Goal: Information Seeking & Learning: Learn about a topic

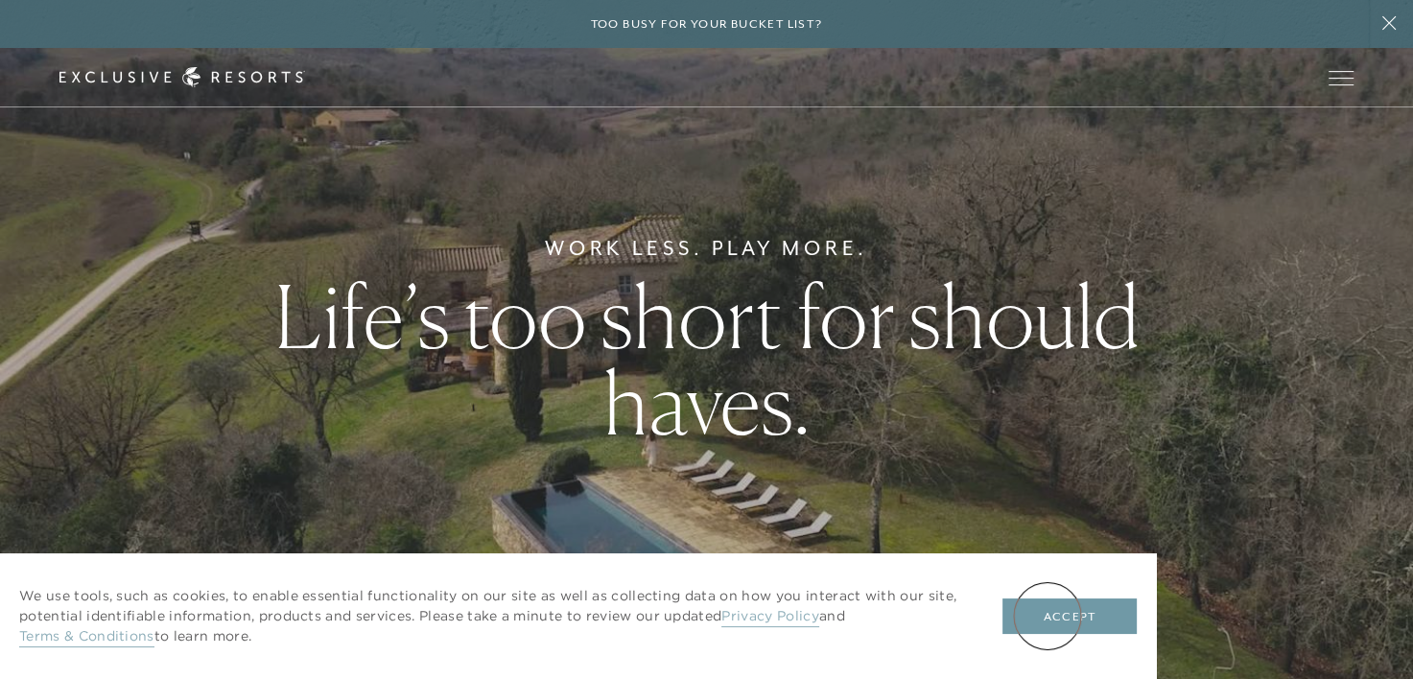
click at [1048, 616] on button "Accept" at bounding box center [1070, 617] width 134 height 36
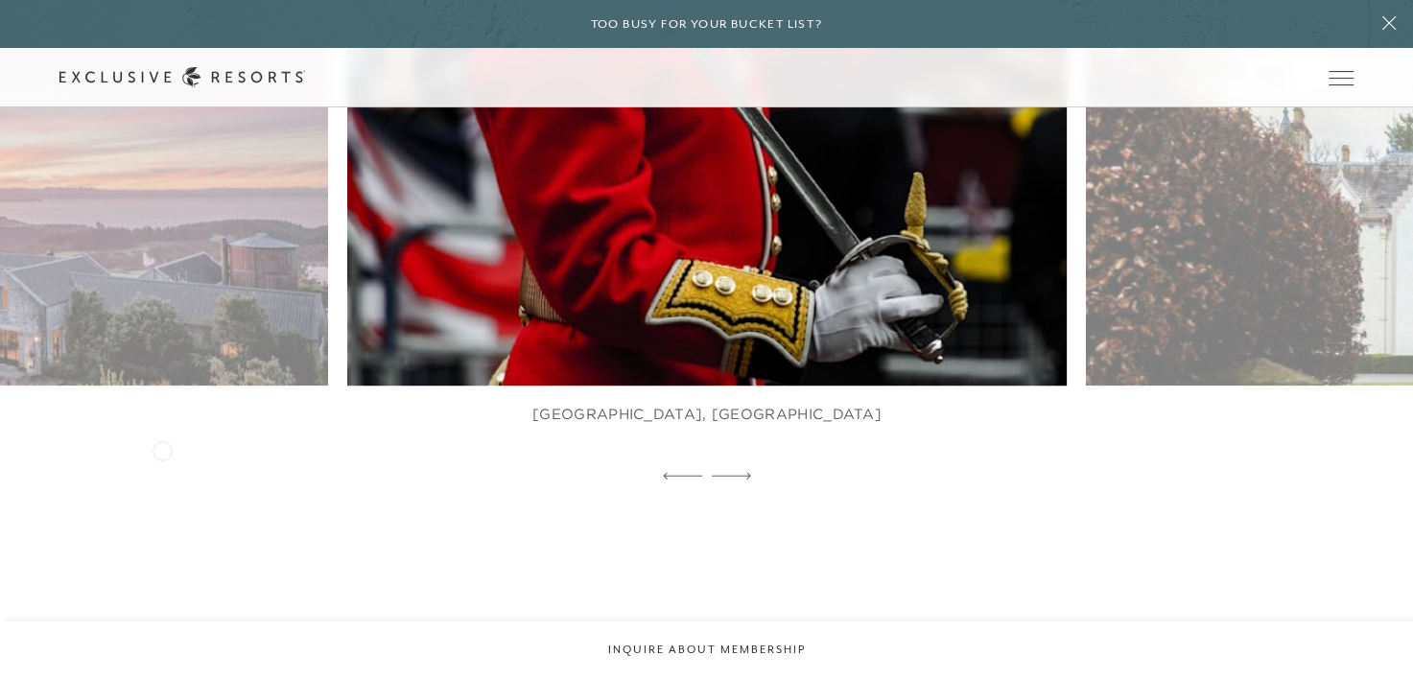
scroll to position [960, 0]
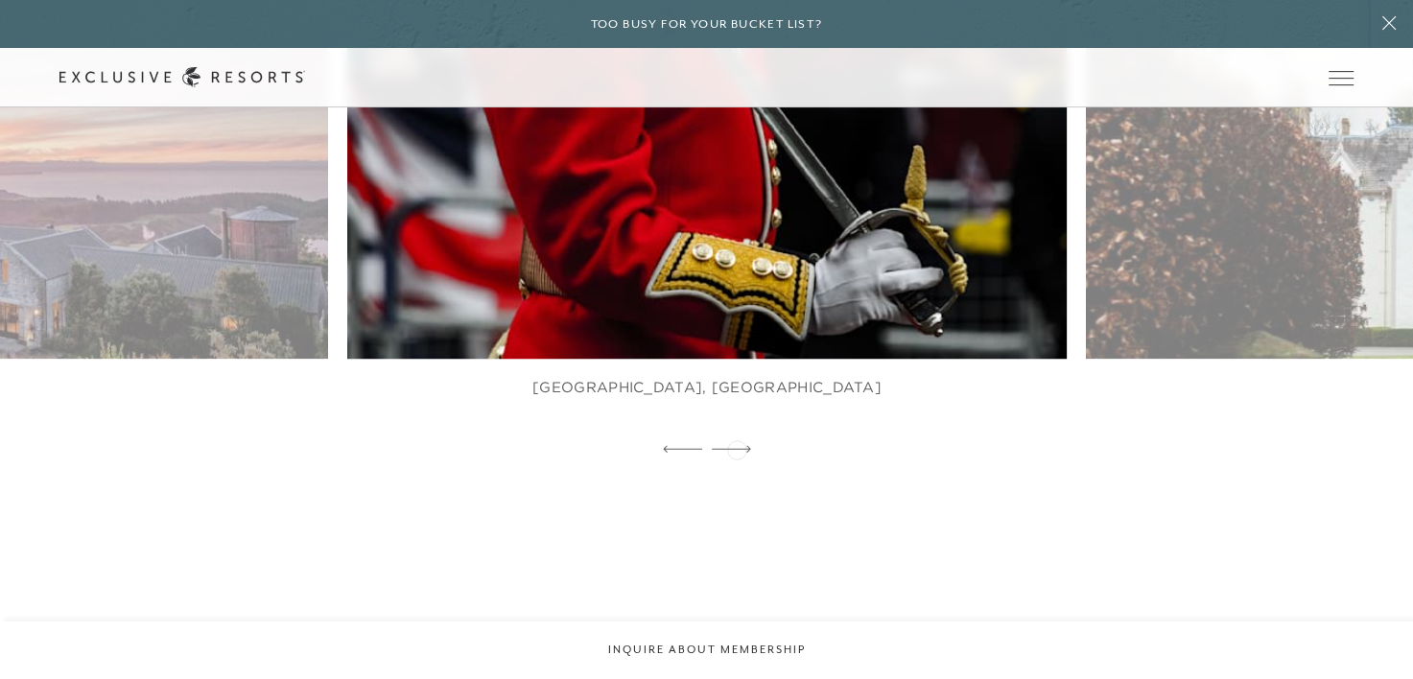
click at [737, 448] on icon at bounding box center [731, 449] width 39 height 8
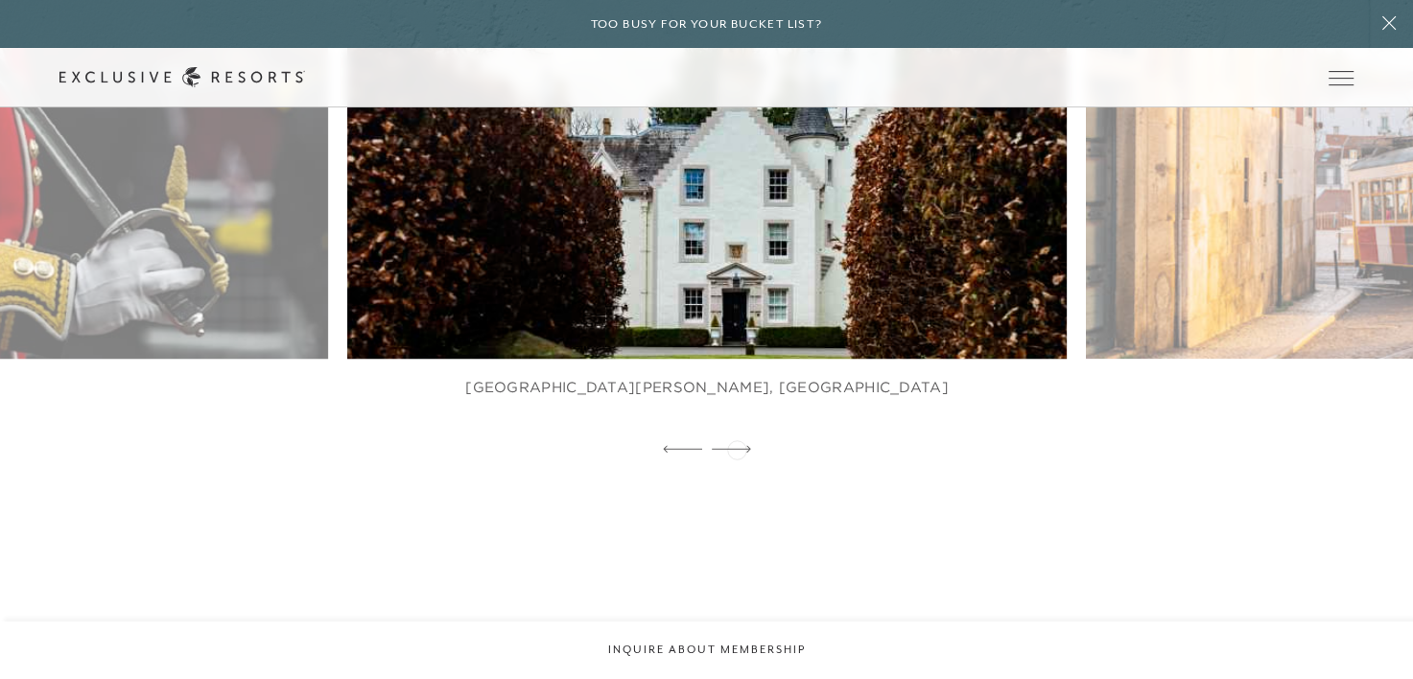
click at [737, 448] on icon at bounding box center [731, 449] width 39 height 8
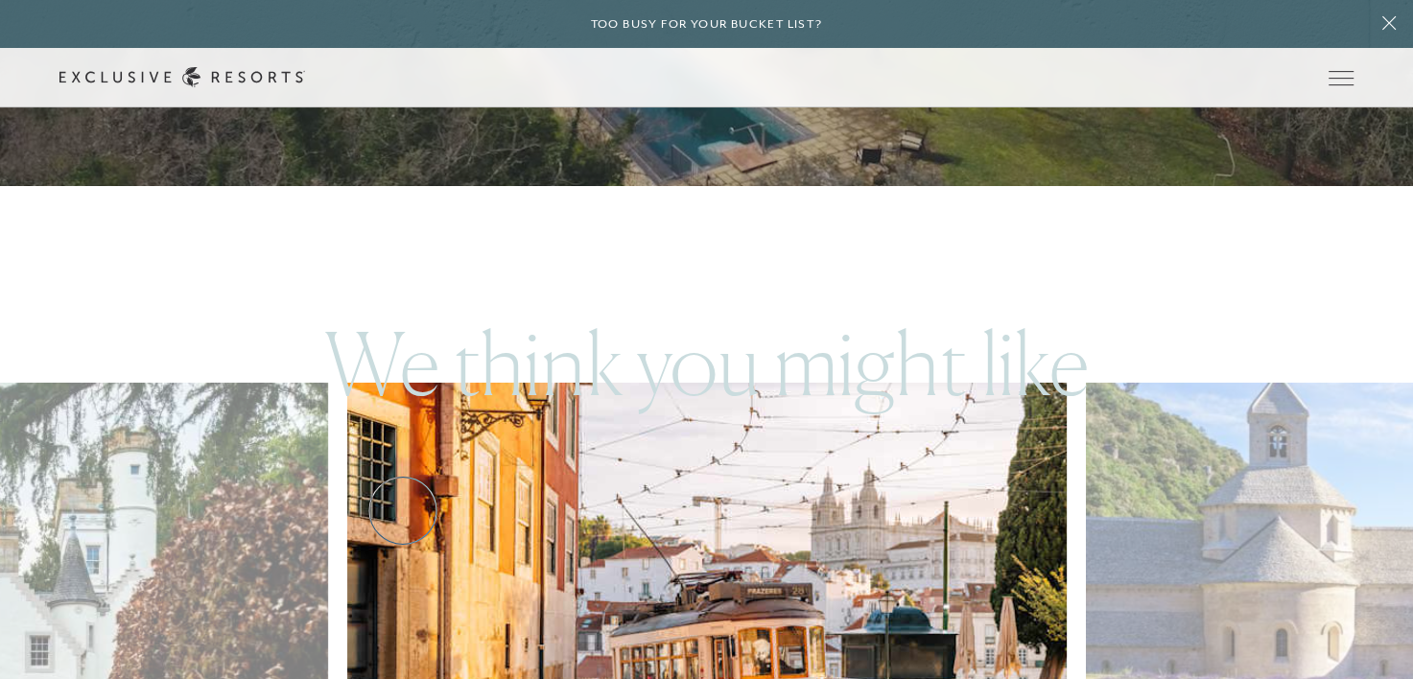
scroll to position [480, 0]
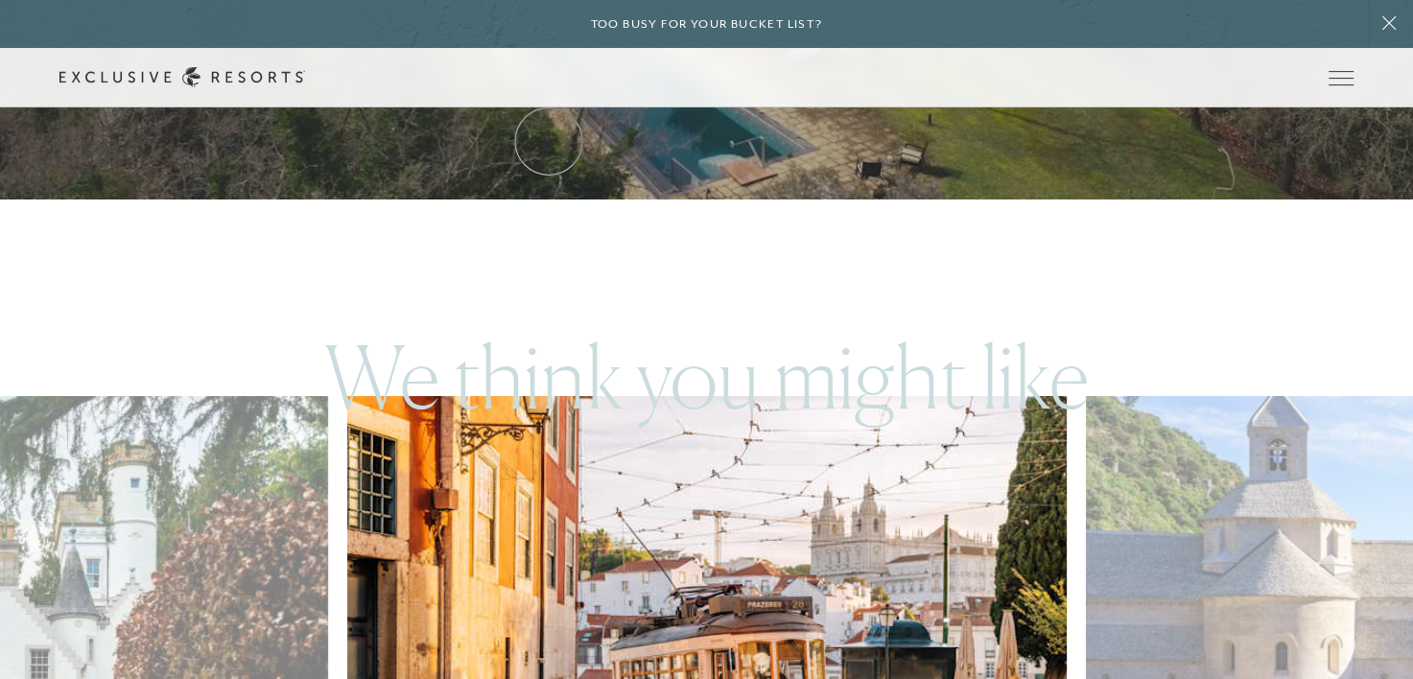
click at [0, 0] on link "The Collection" at bounding box center [0, 0] width 0 height 0
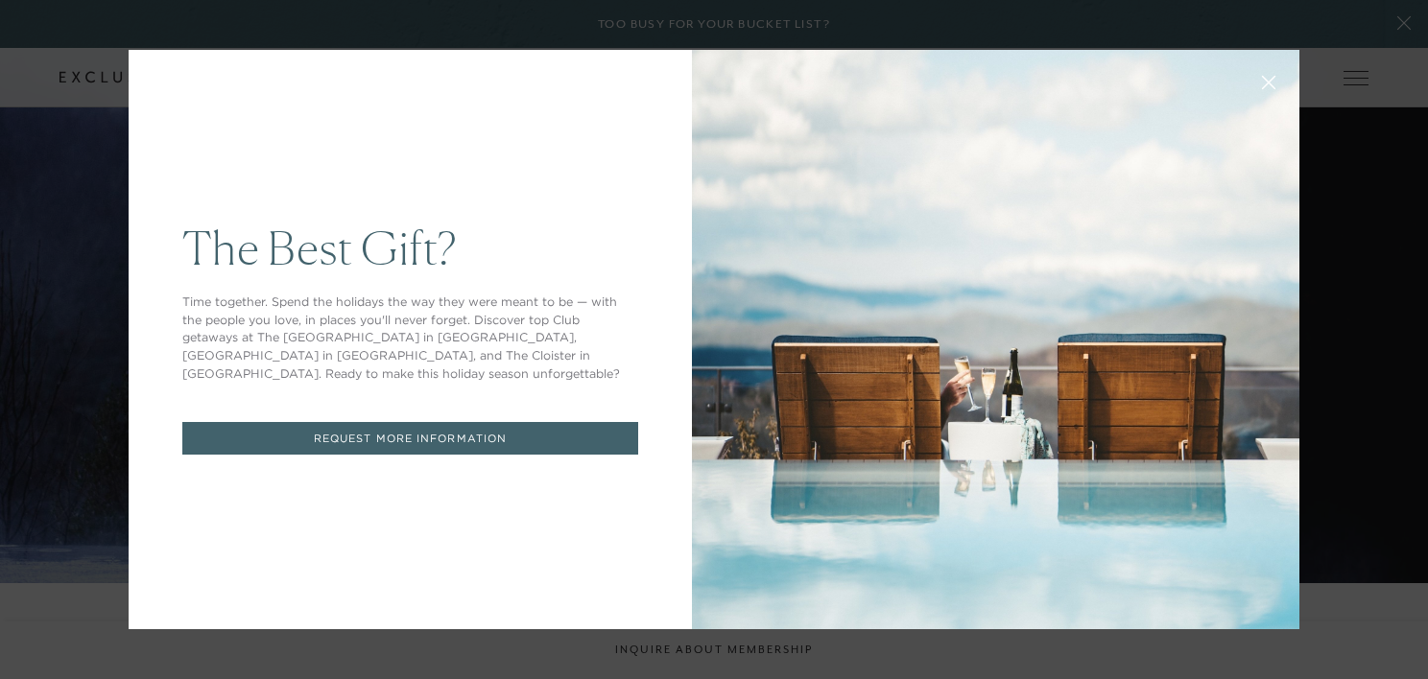
click at [1262, 84] on icon at bounding box center [1269, 83] width 14 height 14
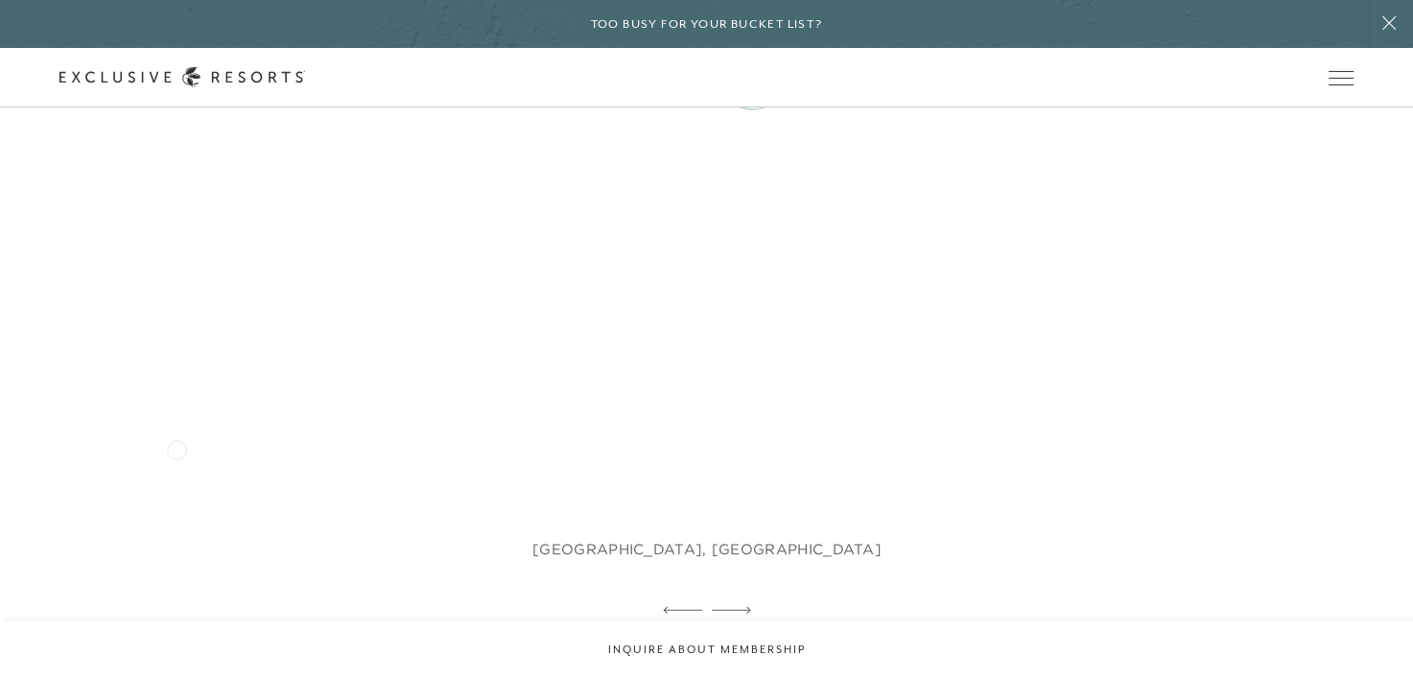
scroll to position [1056, 0]
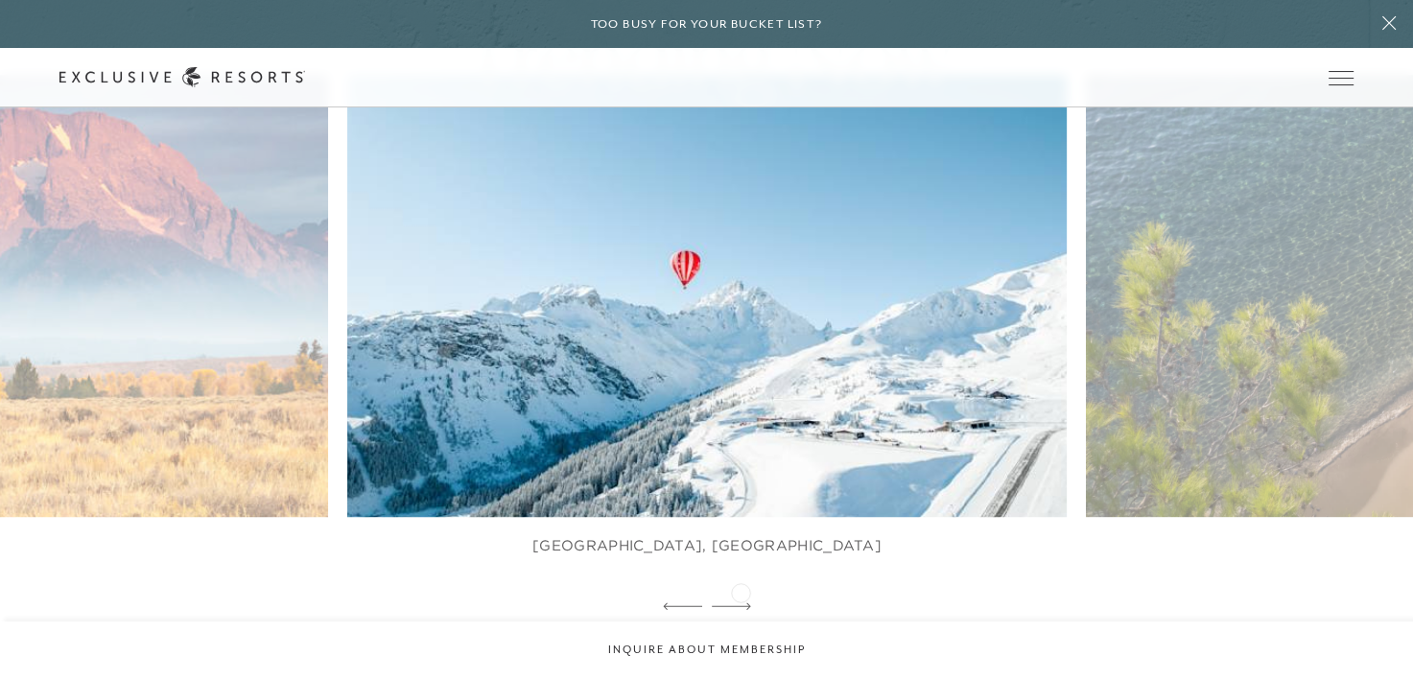
click at [741, 603] on icon at bounding box center [731, 607] width 39 height 8
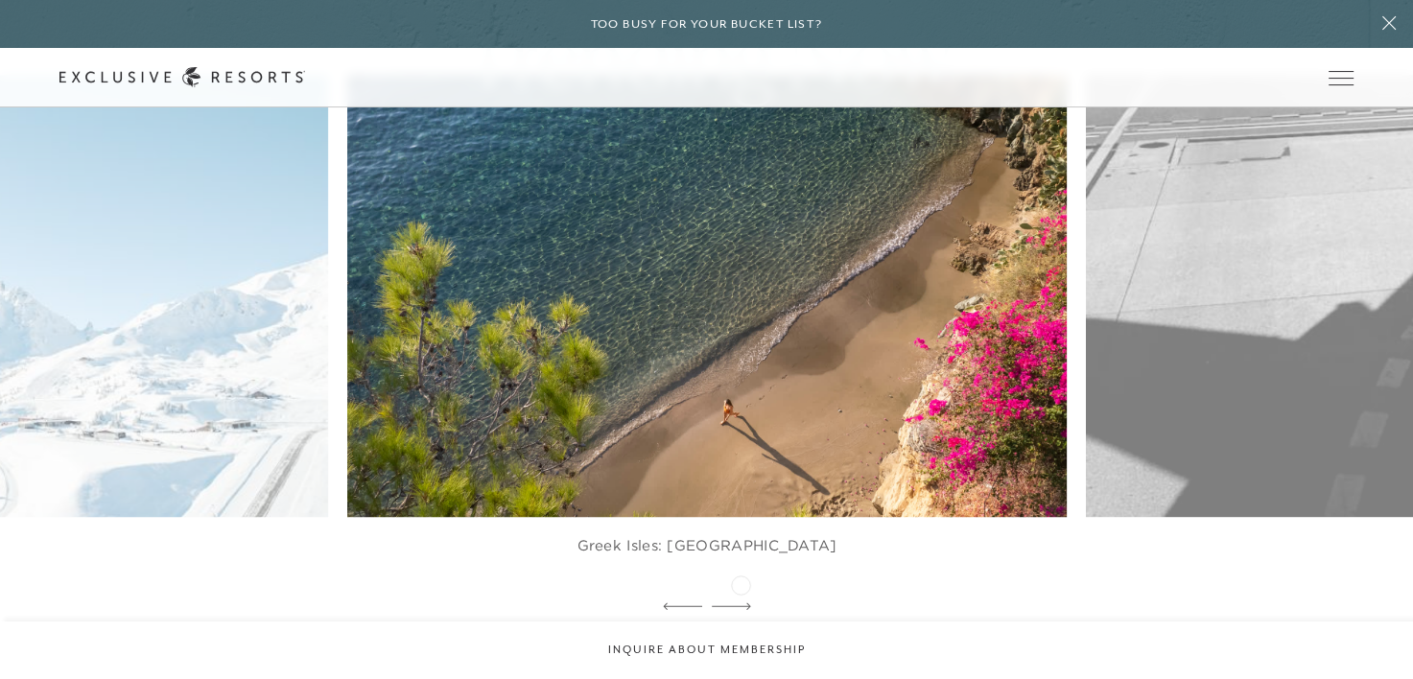
click at [741, 603] on icon at bounding box center [731, 607] width 39 height 8
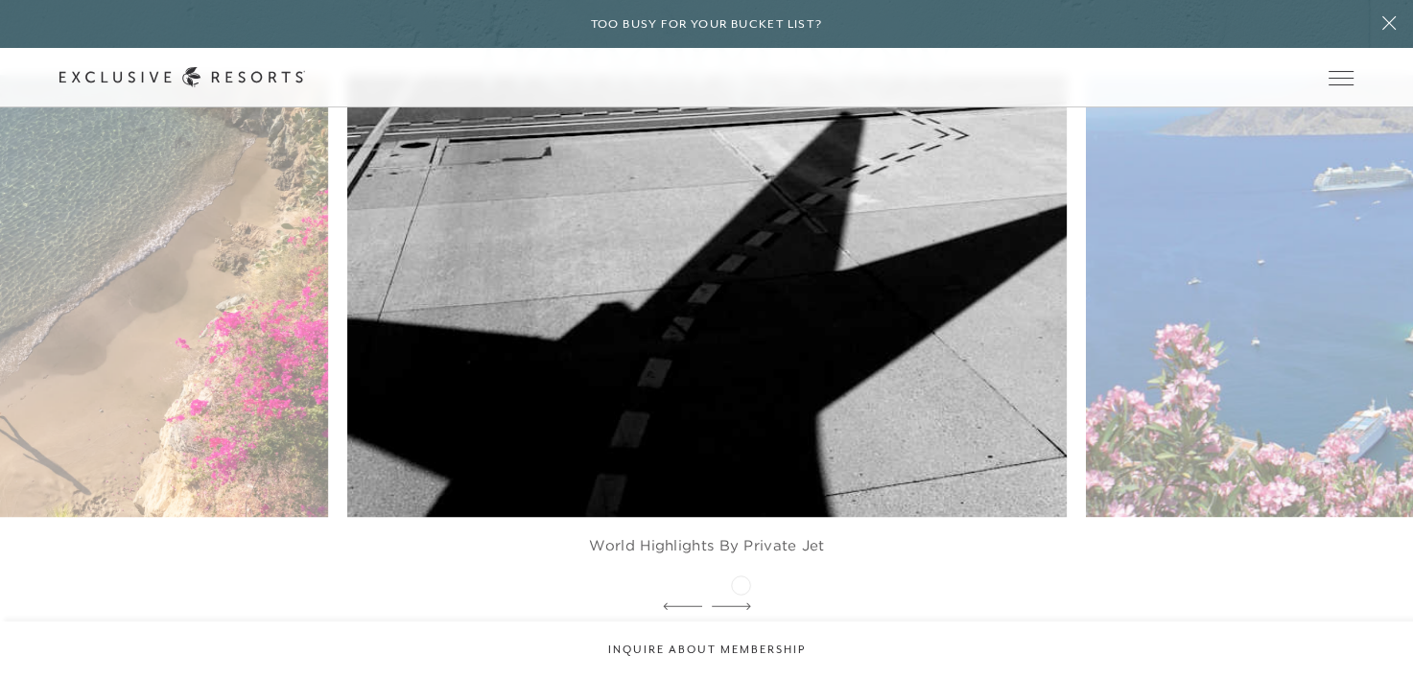
click at [741, 603] on icon at bounding box center [731, 607] width 39 height 8
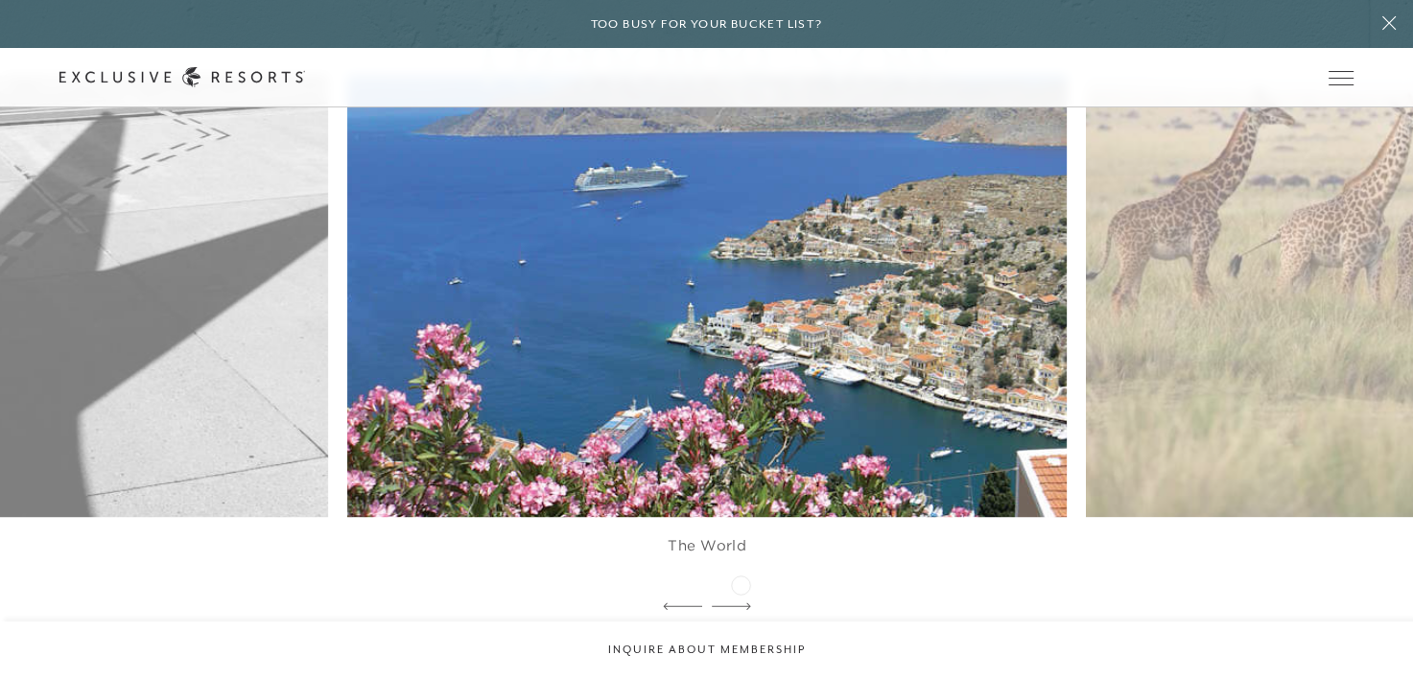
click at [741, 603] on icon at bounding box center [731, 607] width 39 height 8
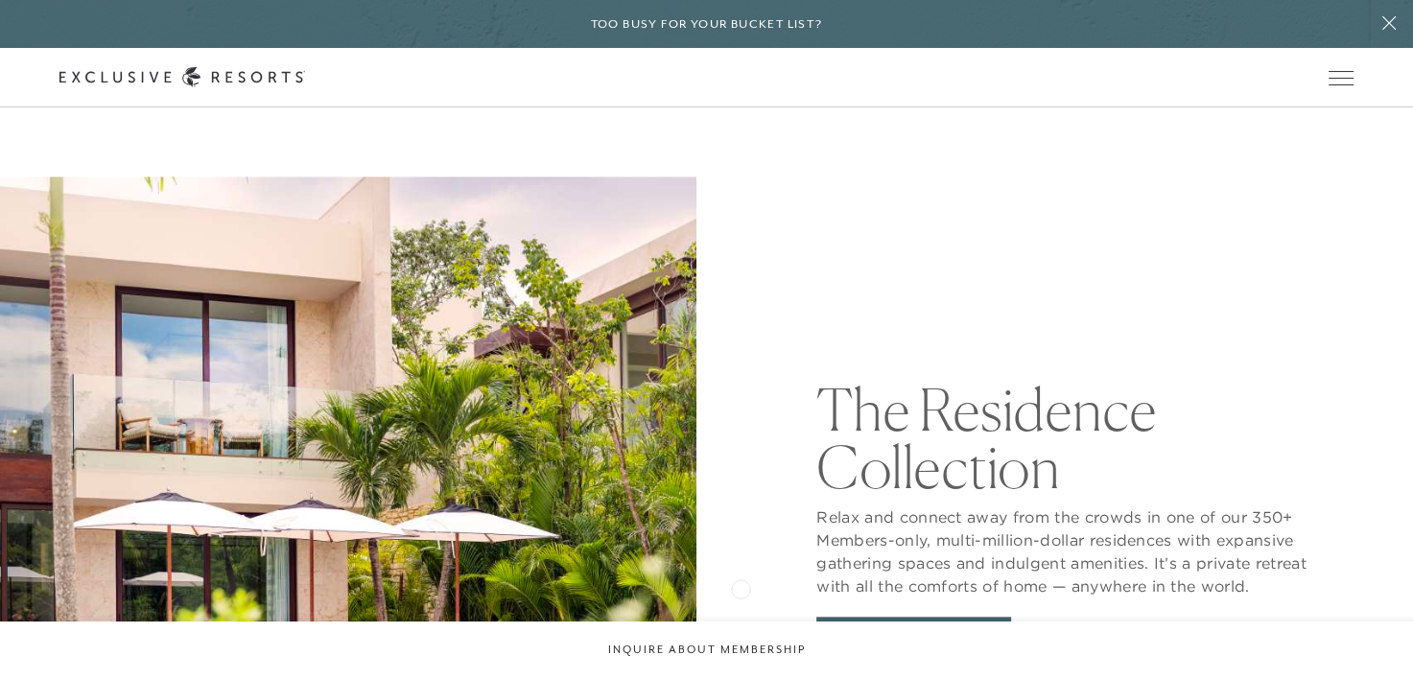
scroll to position [1823, 0]
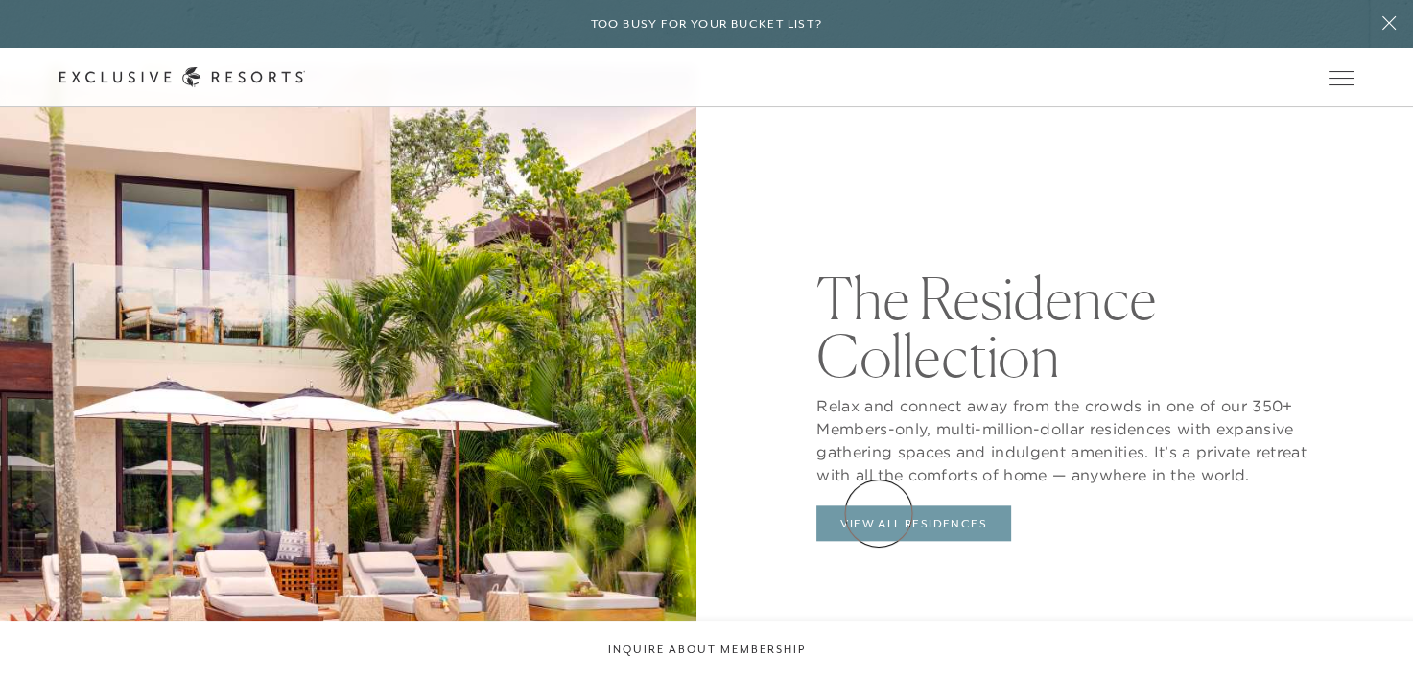
click at [879, 513] on link "View All Residences" at bounding box center [914, 524] width 195 height 36
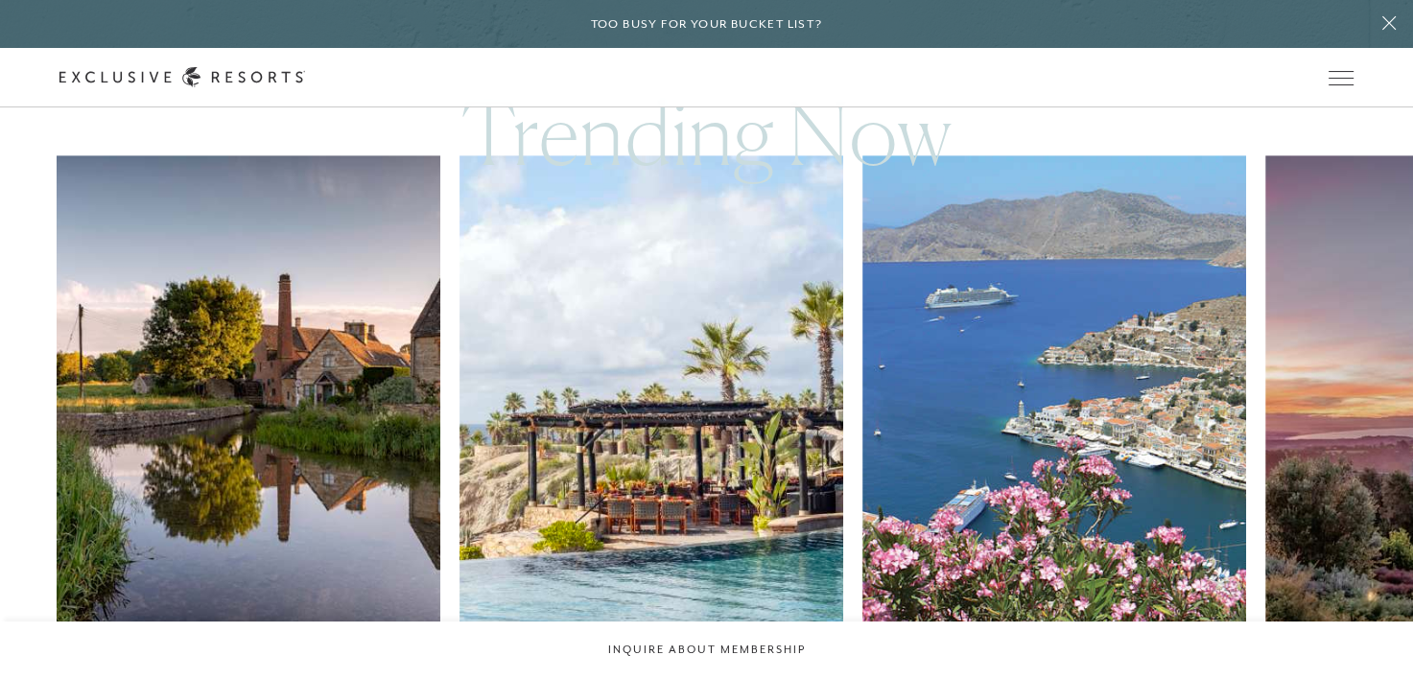
scroll to position [1151, 0]
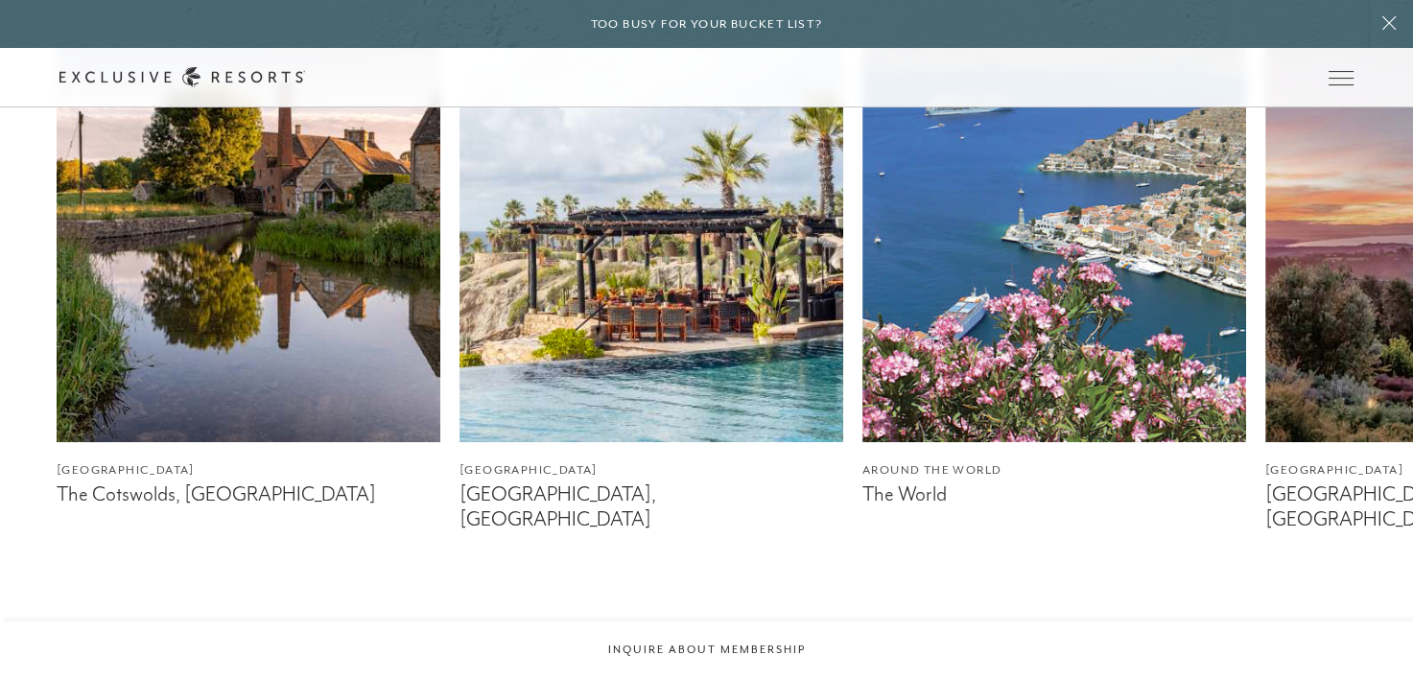
click at [129, 395] on img at bounding box center [249, 203] width 384 height 480
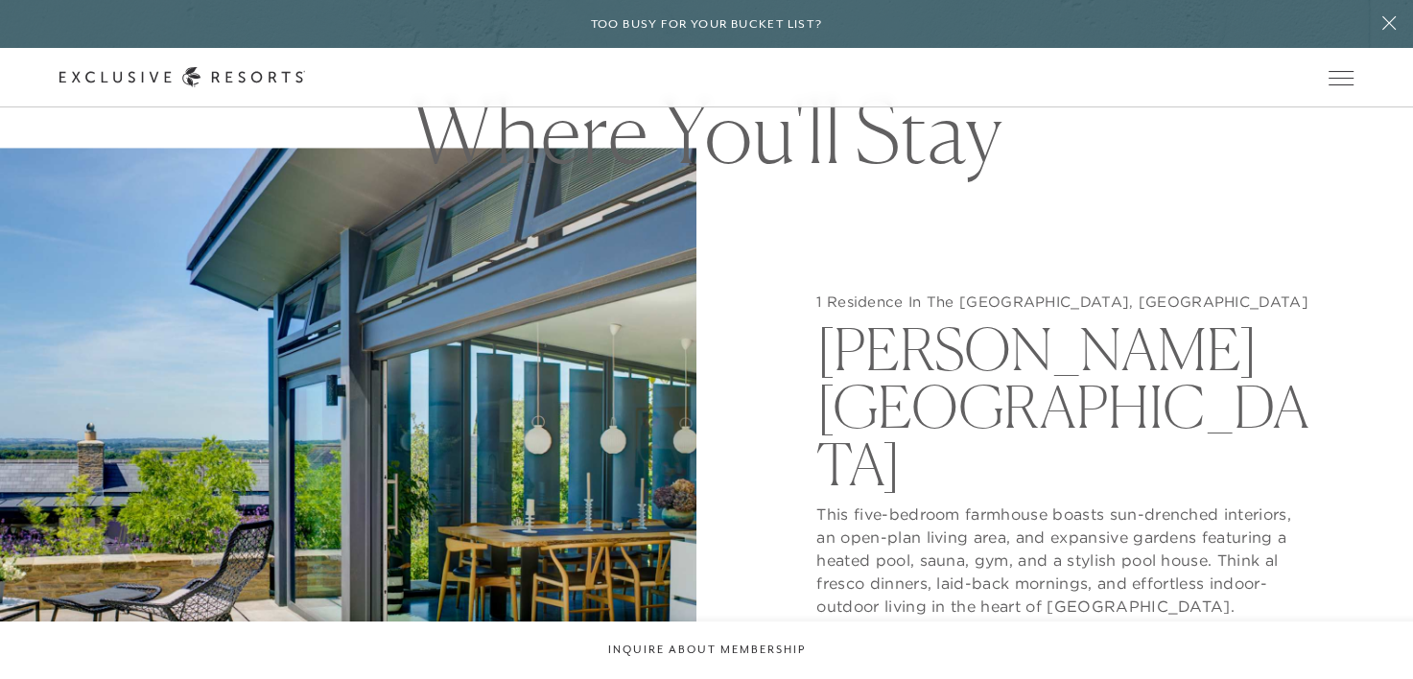
scroll to position [1823, 0]
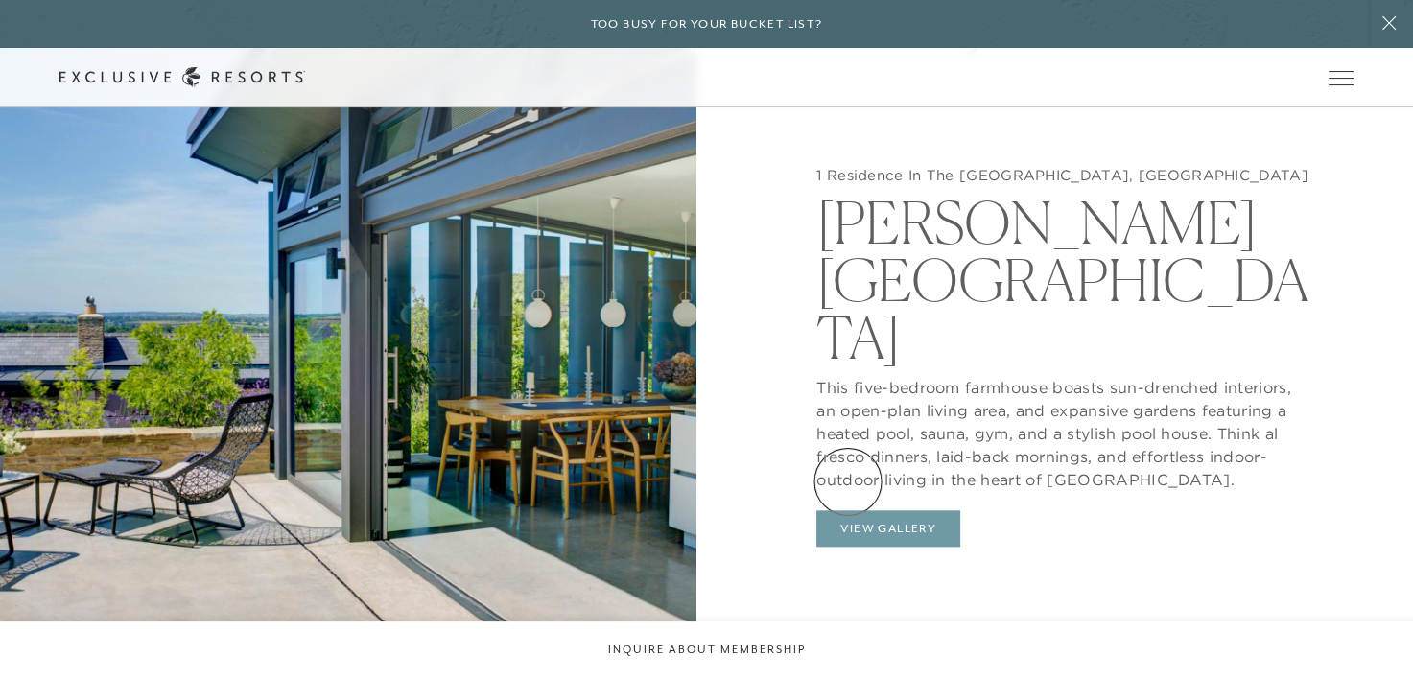
click at [848, 510] on button "View Gallery" at bounding box center [889, 528] width 144 height 36
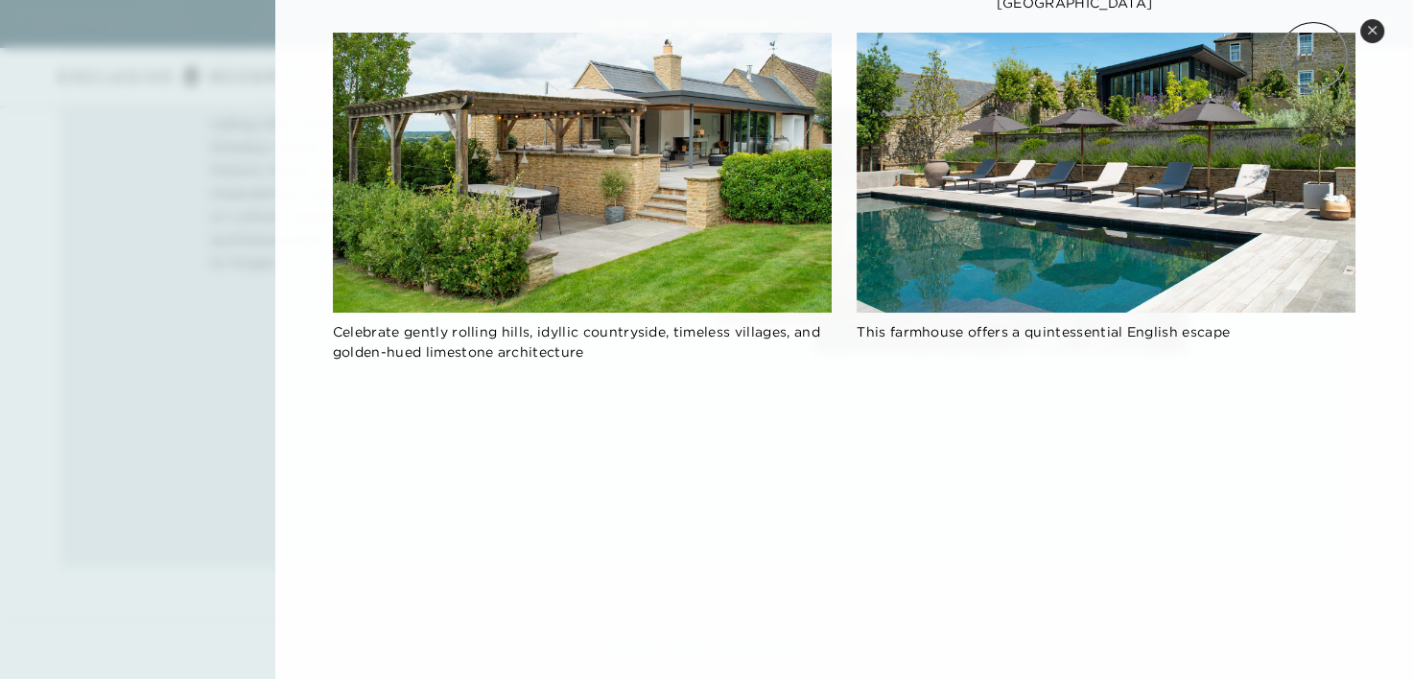
scroll to position [484, 0]
